Goal: Task Accomplishment & Management: Complete application form

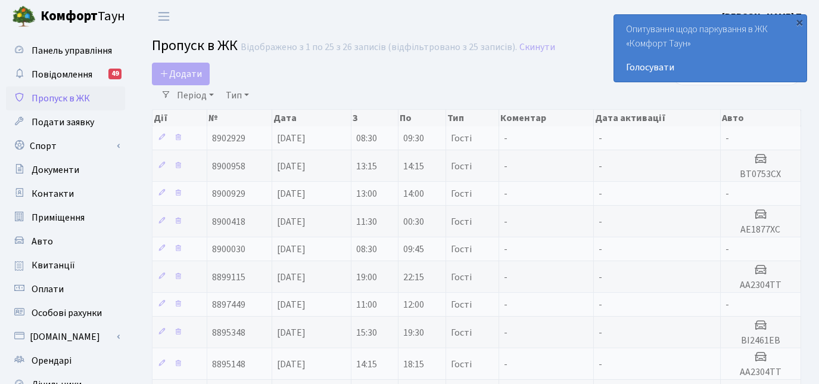
select select "25"
click at [192, 64] on link "Додати" at bounding box center [181, 74] width 58 height 23
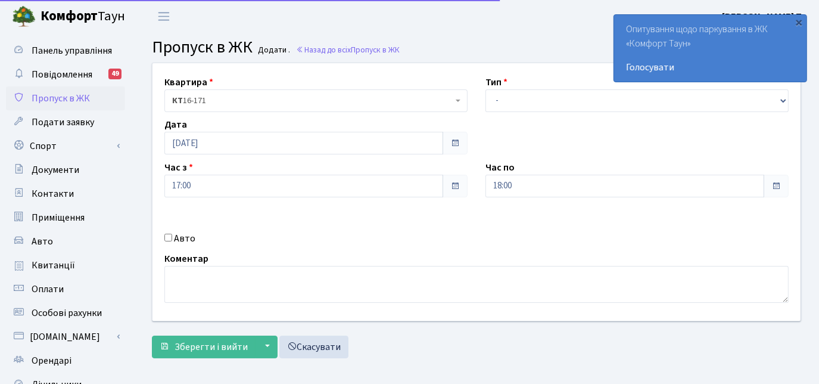
select select "3"
click at [485, 89] on select "- Доставка Таксі Гості Сервіс" at bounding box center [636, 100] width 303 height 23
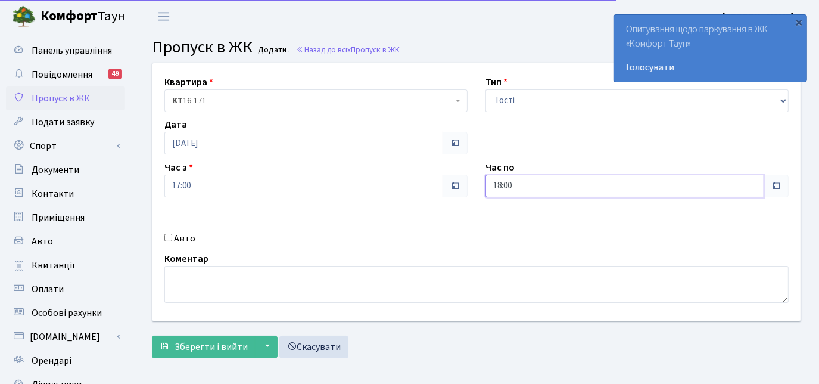
click at [518, 190] on input "18:00" at bounding box center [624, 185] width 279 height 23
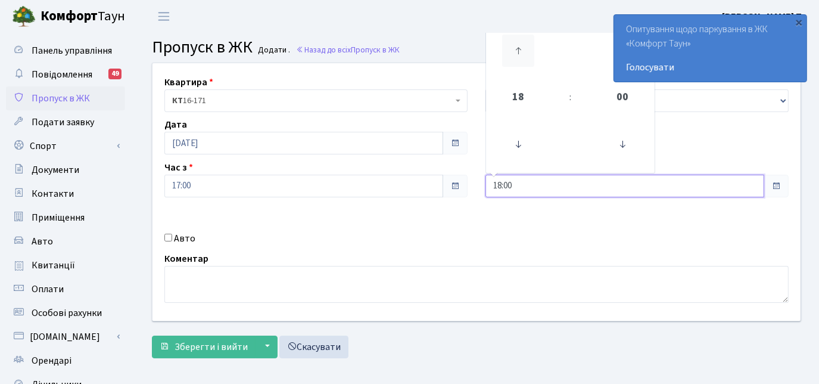
click at [522, 56] on icon at bounding box center [518, 51] width 32 height 32
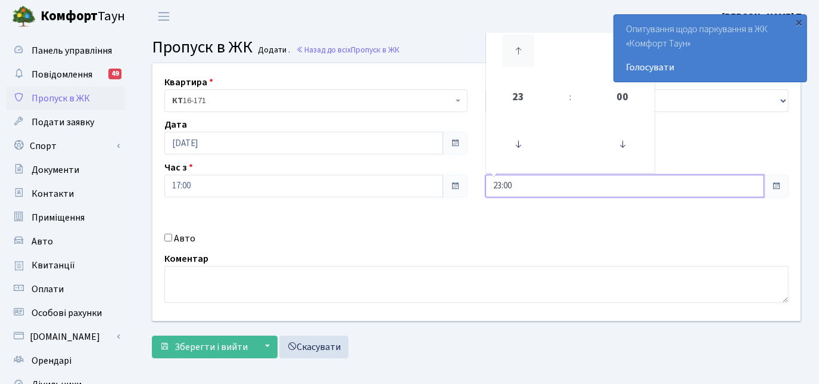
click at [522, 56] on icon at bounding box center [518, 51] width 32 height 32
type input "00:00"
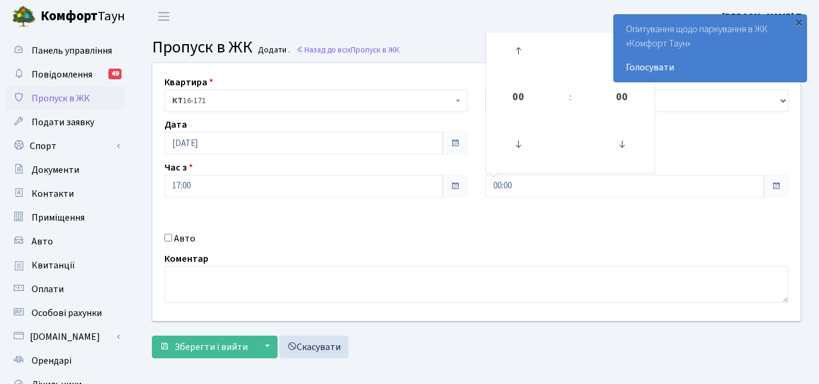
click at [352, 221] on div "Квартира <b>КТ</b>&nbsp;&nbsp;&nbsp;&nbsp;16-171 КТ 16-171 Тип - Доставка Таксі…" at bounding box center [477, 191] width 666 height 257
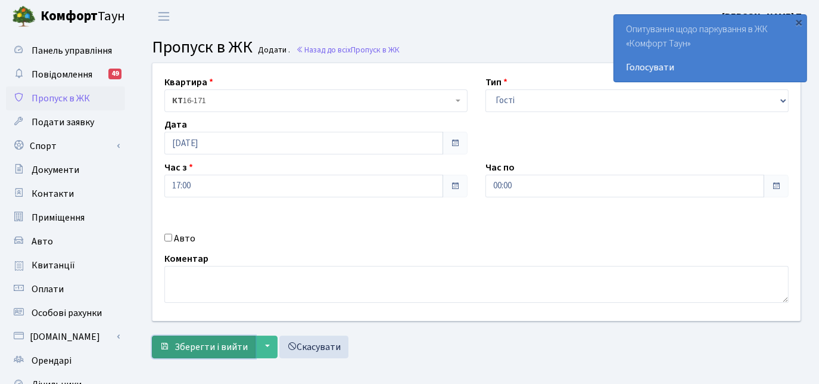
click at [231, 345] on span "Зберегти і вийти" at bounding box center [210, 346] width 73 height 13
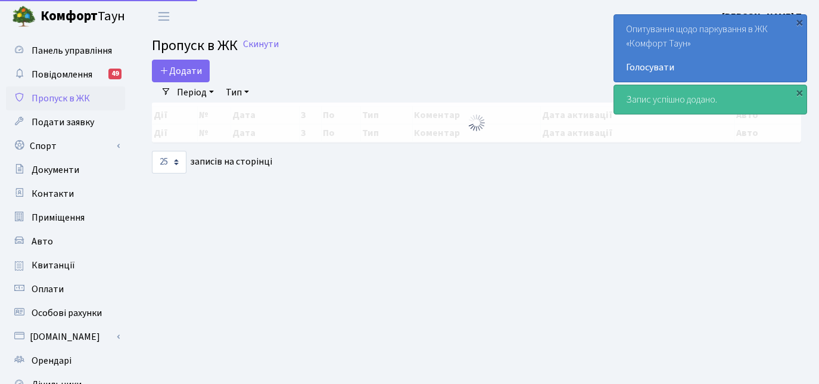
select select "25"
